Goal: Transaction & Acquisition: Purchase product/service

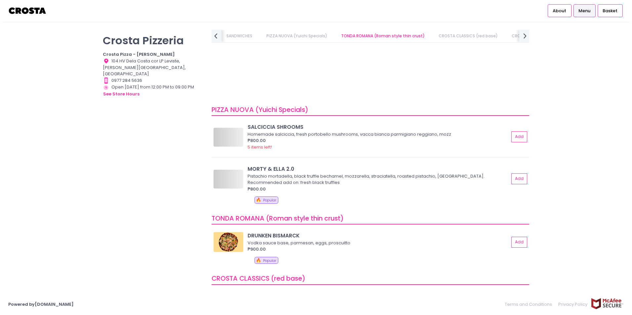
scroll to position [164, 0]
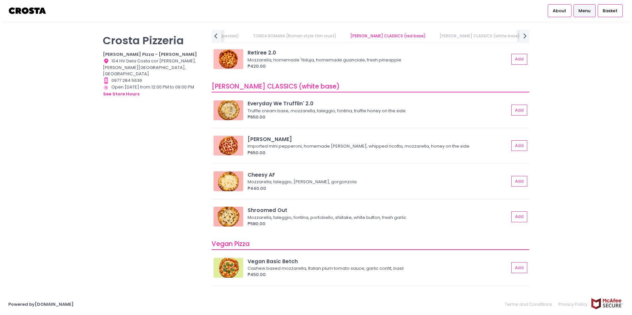
scroll to position [349, 0]
drag, startPoint x: 133, startPoint y: 194, endPoint x: 127, endPoint y: 146, distance: 48.2
click at [133, 194] on div "Crosta Pizzeria Crosta Pizza - Salcedo Location Created with Sketch. 104 HV Del…" at bounding box center [153, 154] width 109 height 249
